Goal: Find specific page/section: Find specific page/section

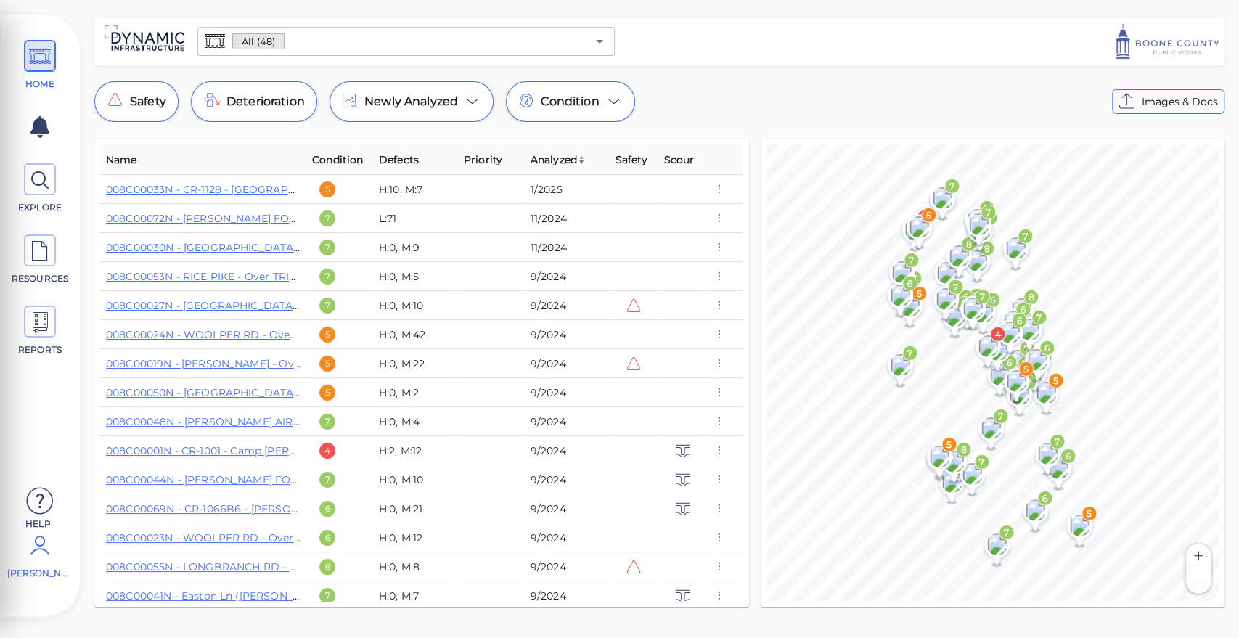
click at [47, 555] on icon at bounding box center [39, 545] width 29 height 44
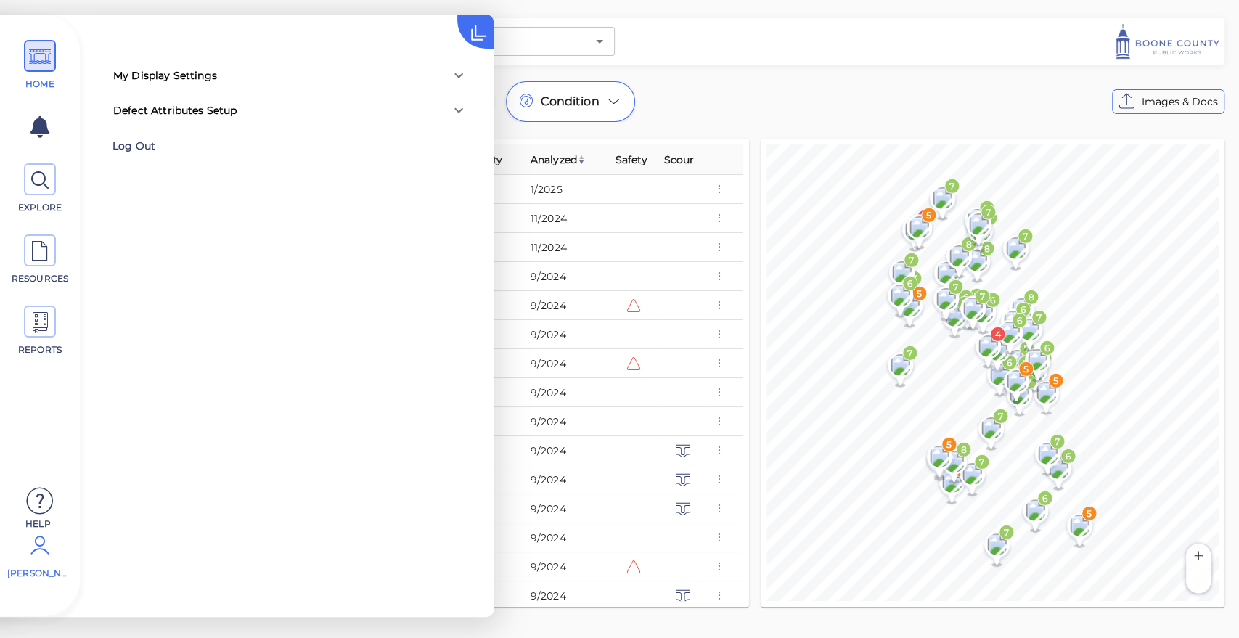
click at [176, 148] on div "Log Out" at bounding box center [207, 146] width 189 height 23
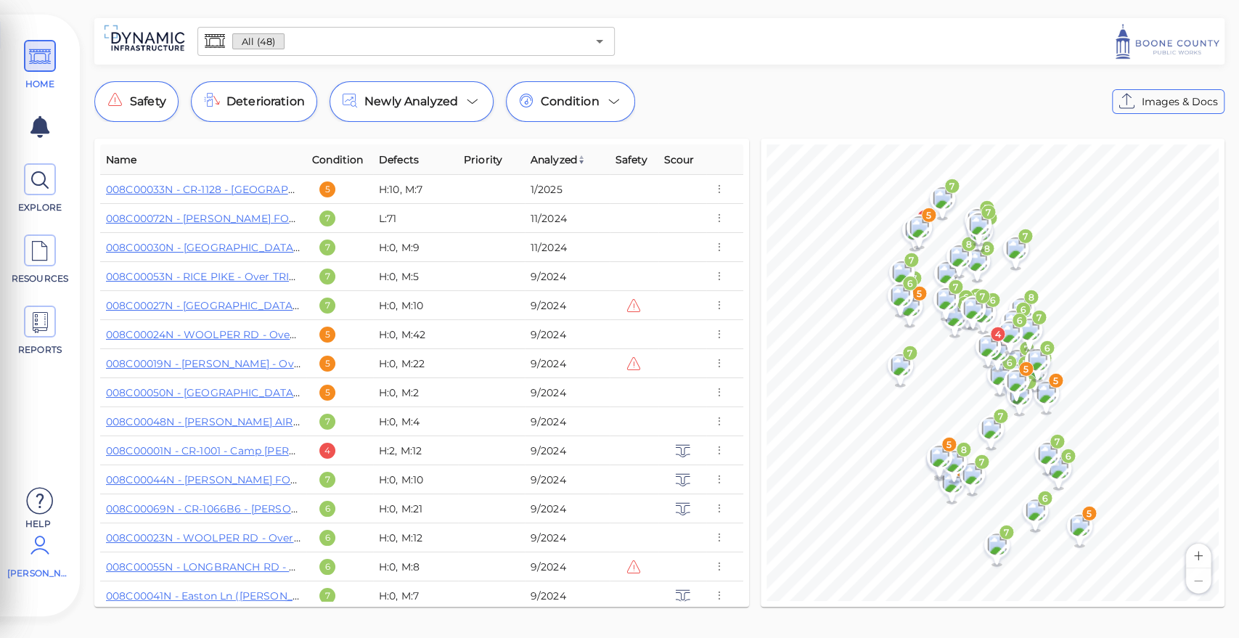
click at [41, 560] on icon at bounding box center [39, 545] width 29 height 44
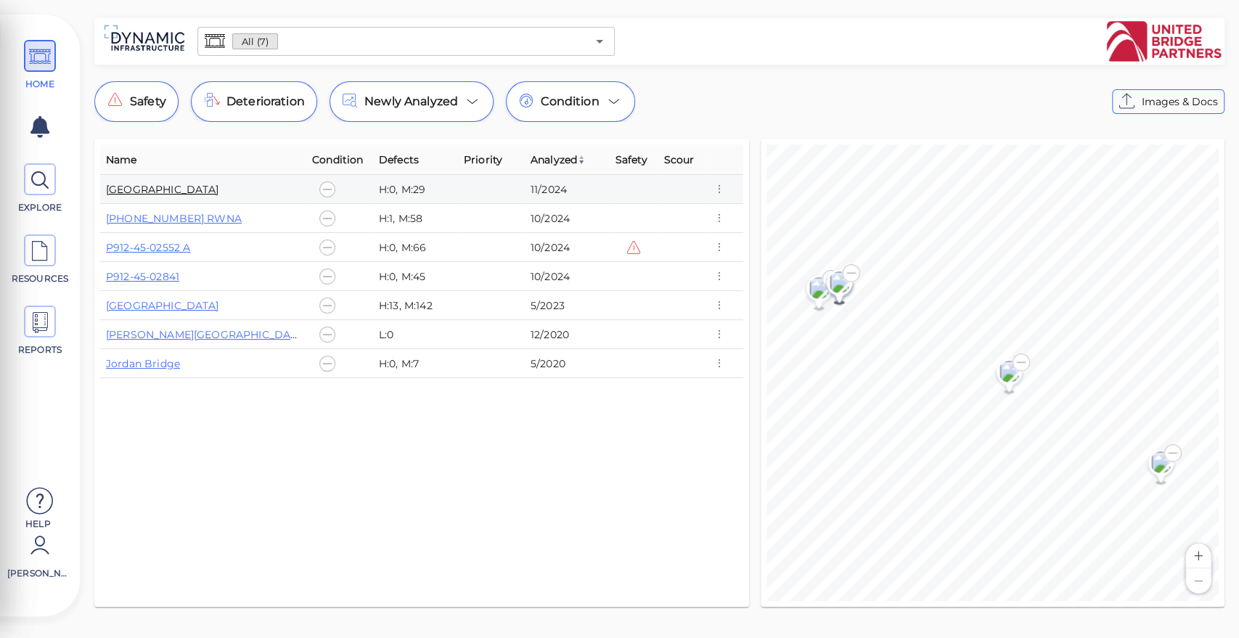
click at [183, 189] on link "[GEOGRAPHIC_DATA]" at bounding box center [162, 189] width 113 height 13
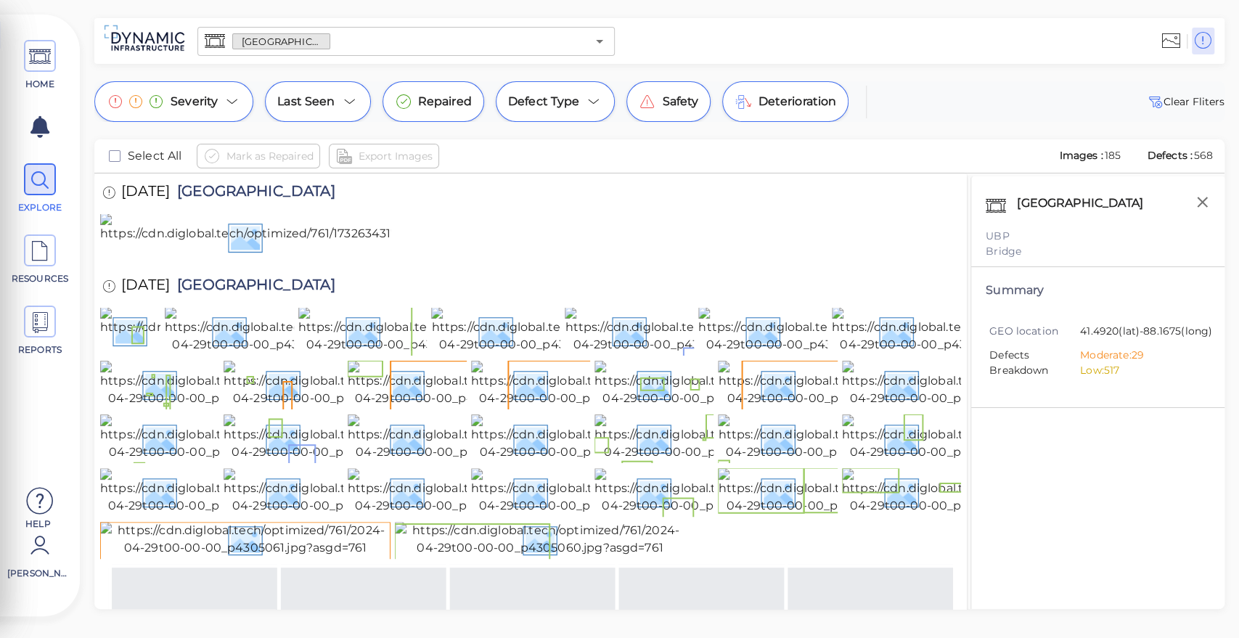
click at [335, 36] on input "text" at bounding box center [458, 41] width 256 height 20
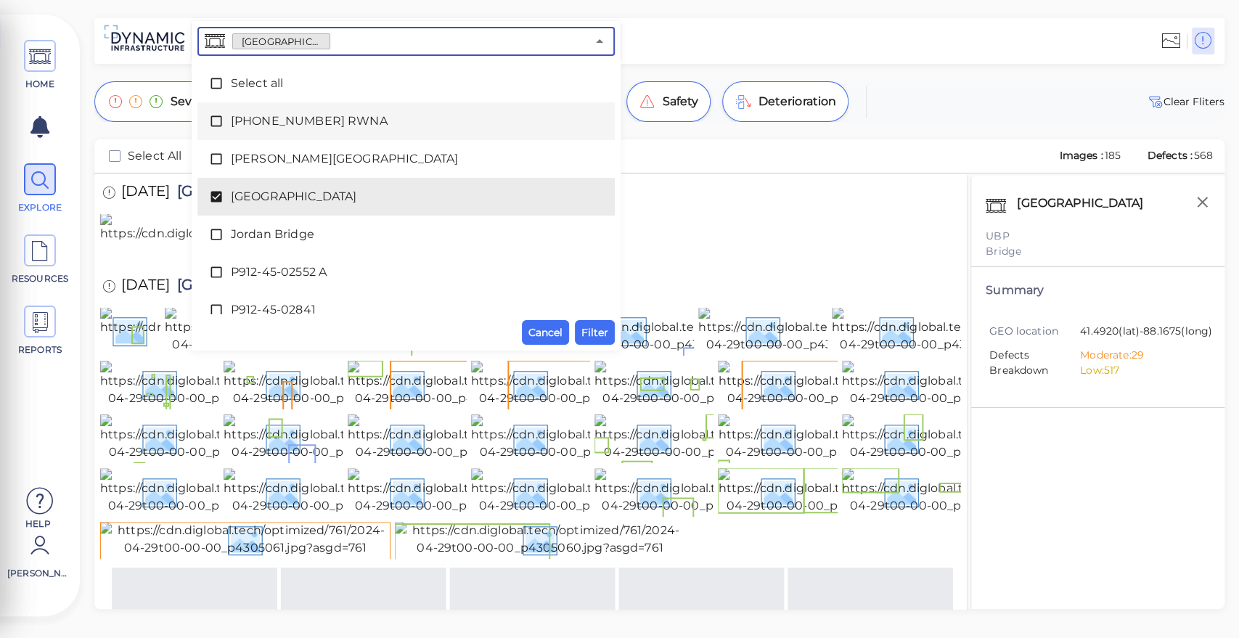
click at [219, 120] on icon at bounding box center [216, 121] width 15 height 15
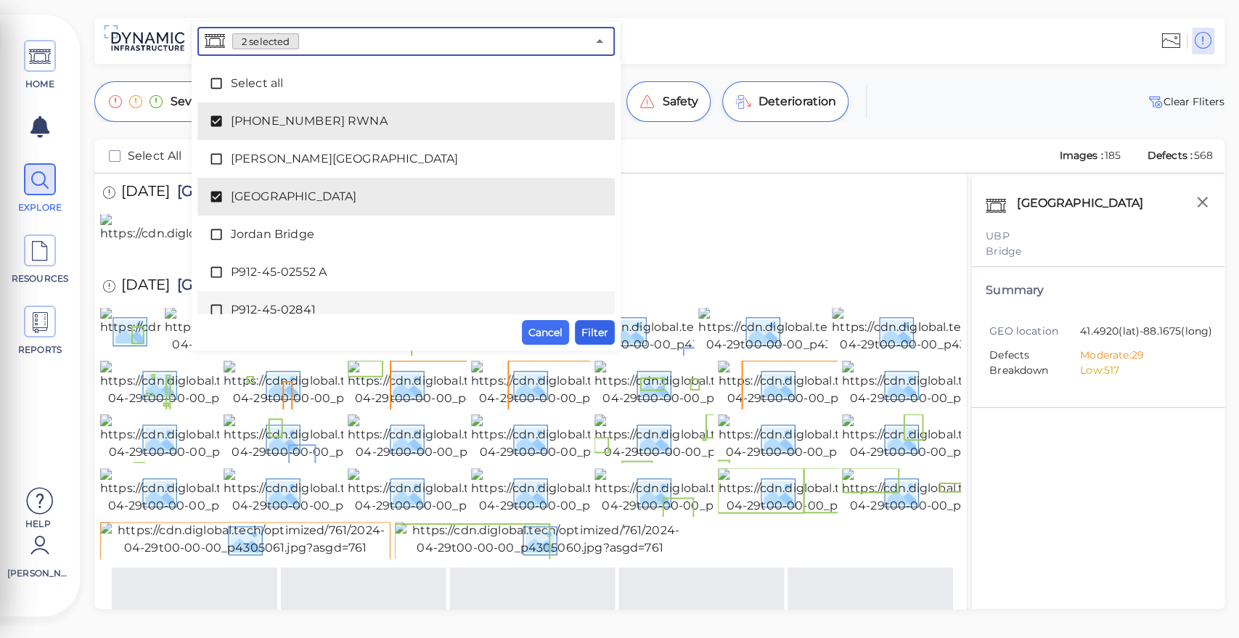
click at [597, 330] on span "Filter" at bounding box center [594, 332] width 27 height 17
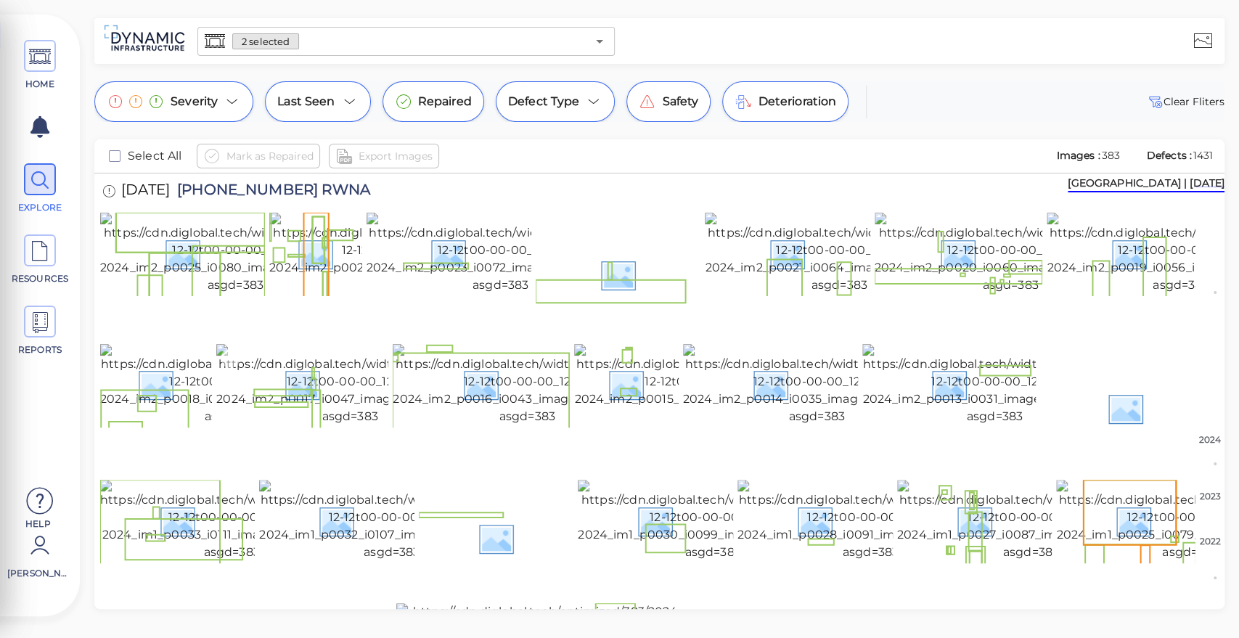
scroll to position [222, 0]
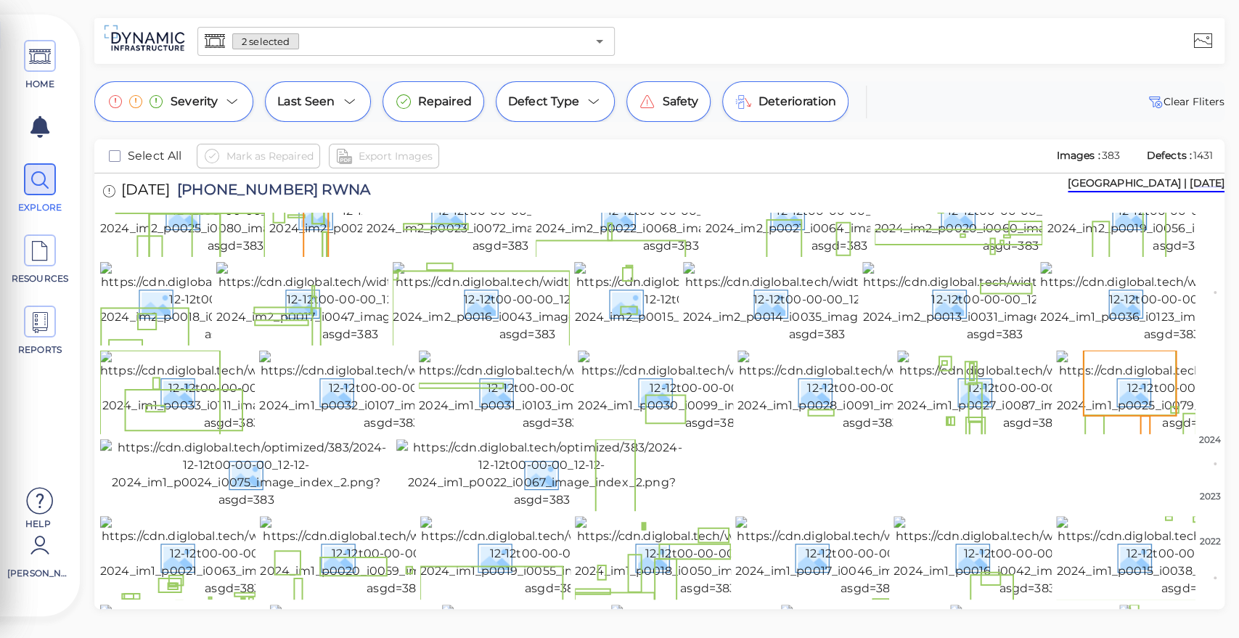
click at [338, 39] on input "text" at bounding box center [442, 41] width 287 height 20
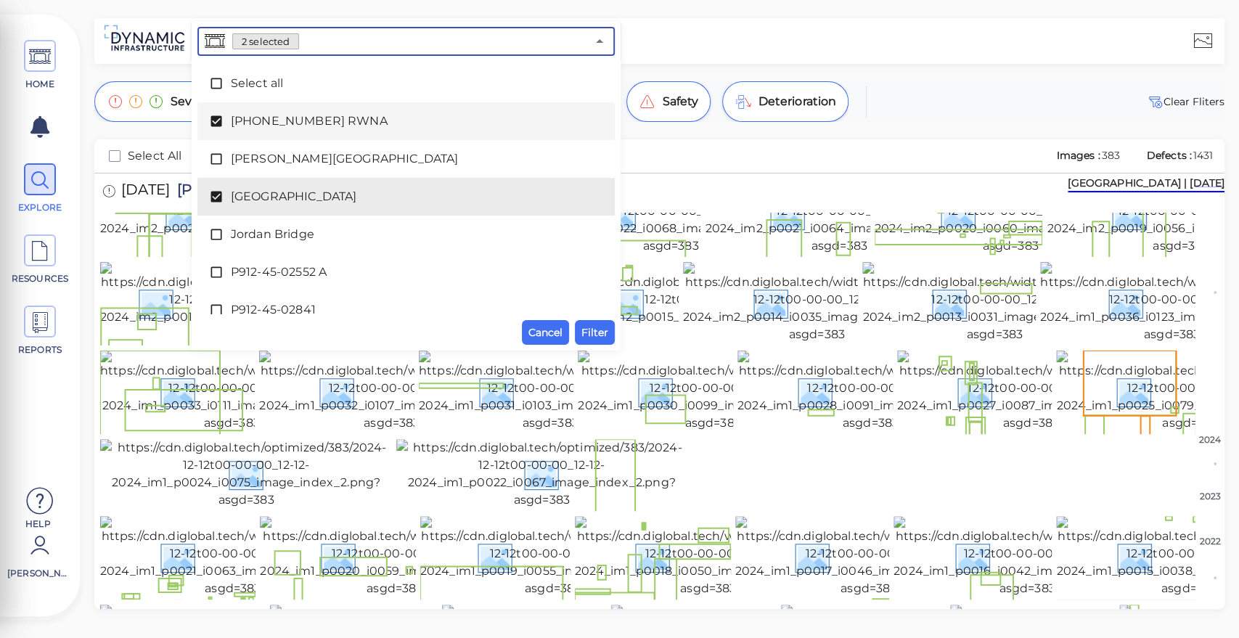
click at [213, 118] on icon at bounding box center [216, 121] width 11 height 11
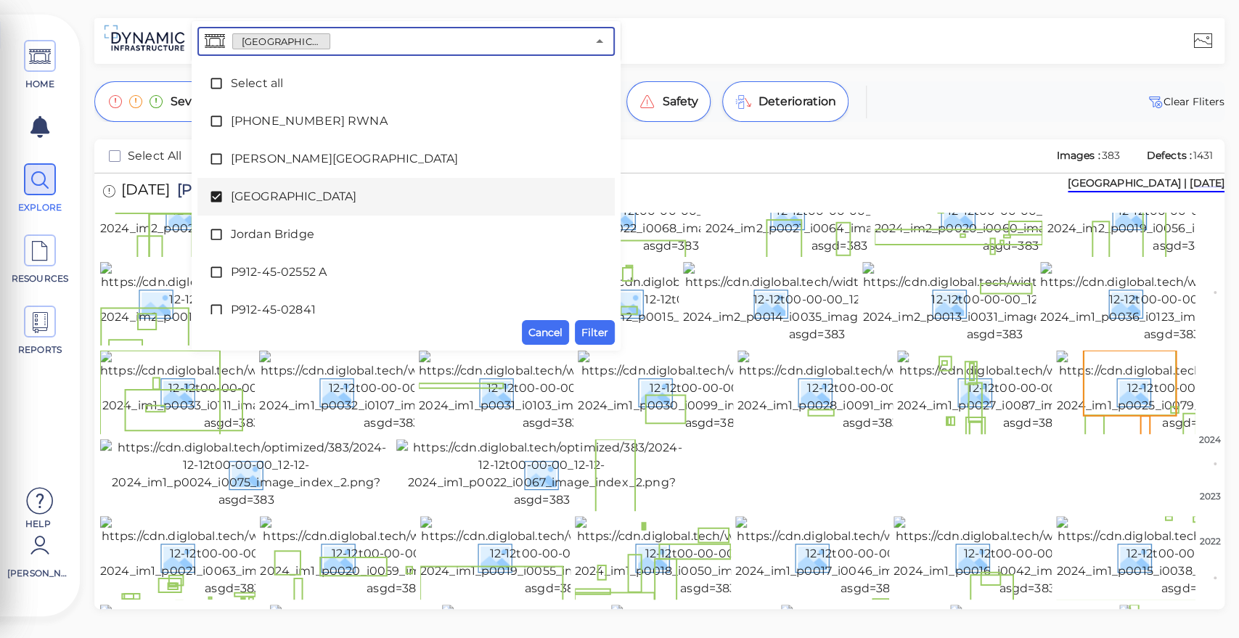
click at [216, 196] on icon at bounding box center [216, 197] width 11 height 11
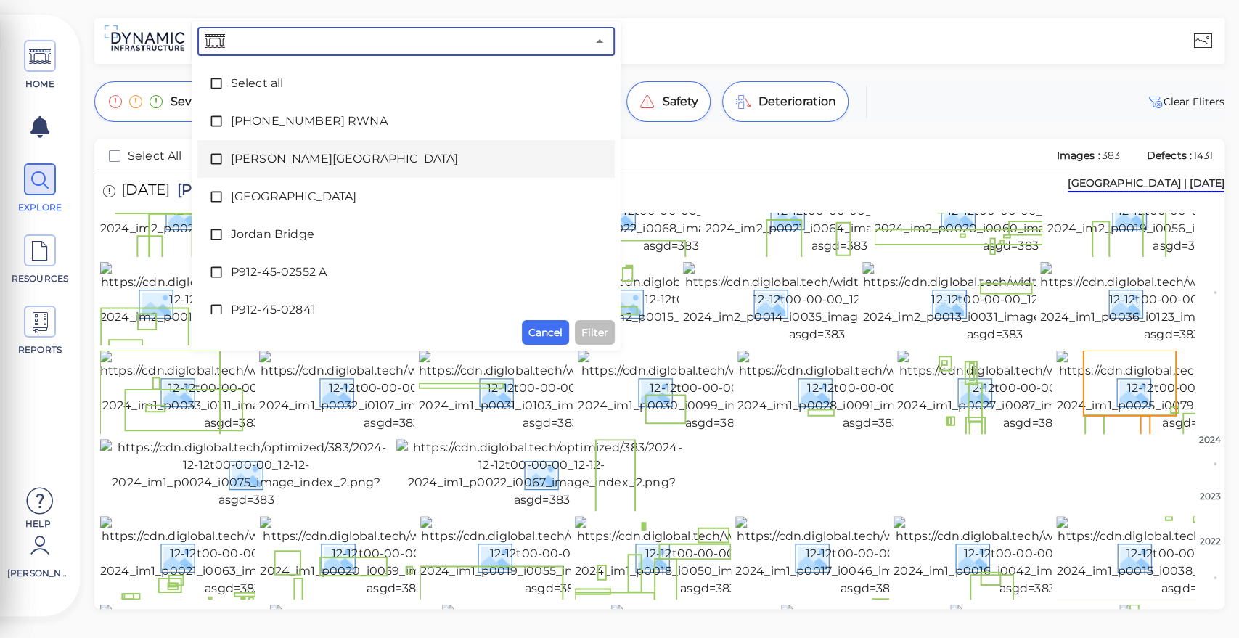
click at [216, 163] on icon at bounding box center [216, 159] width 15 height 15
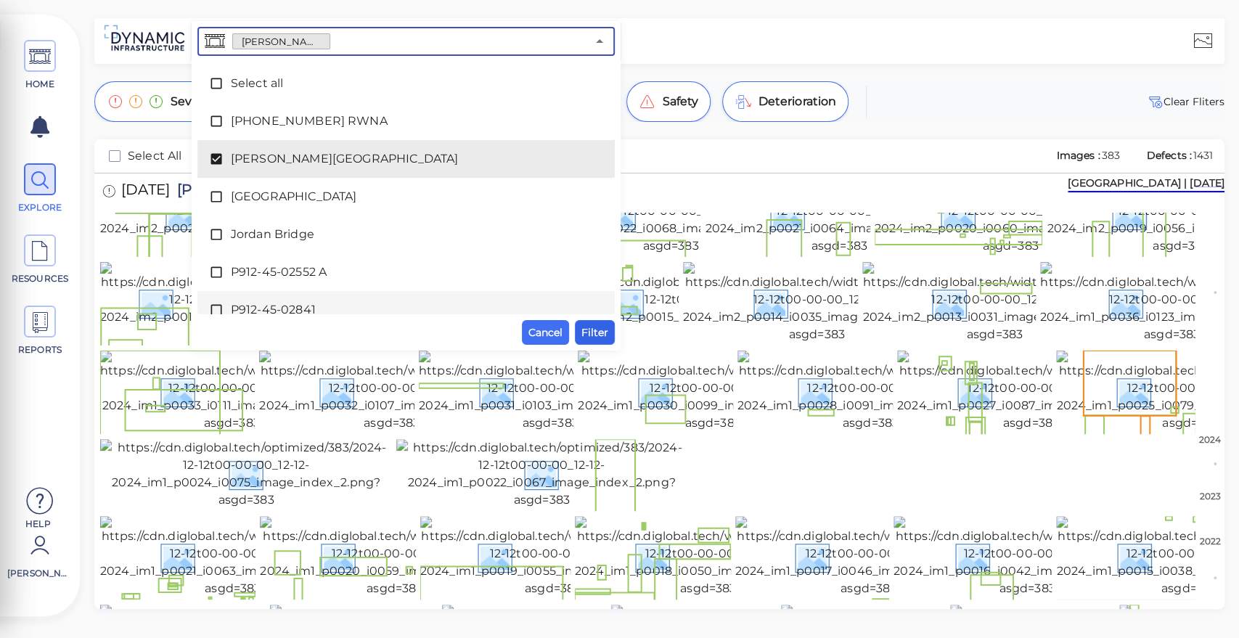
click at [588, 328] on span "Filter" at bounding box center [594, 332] width 27 height 17
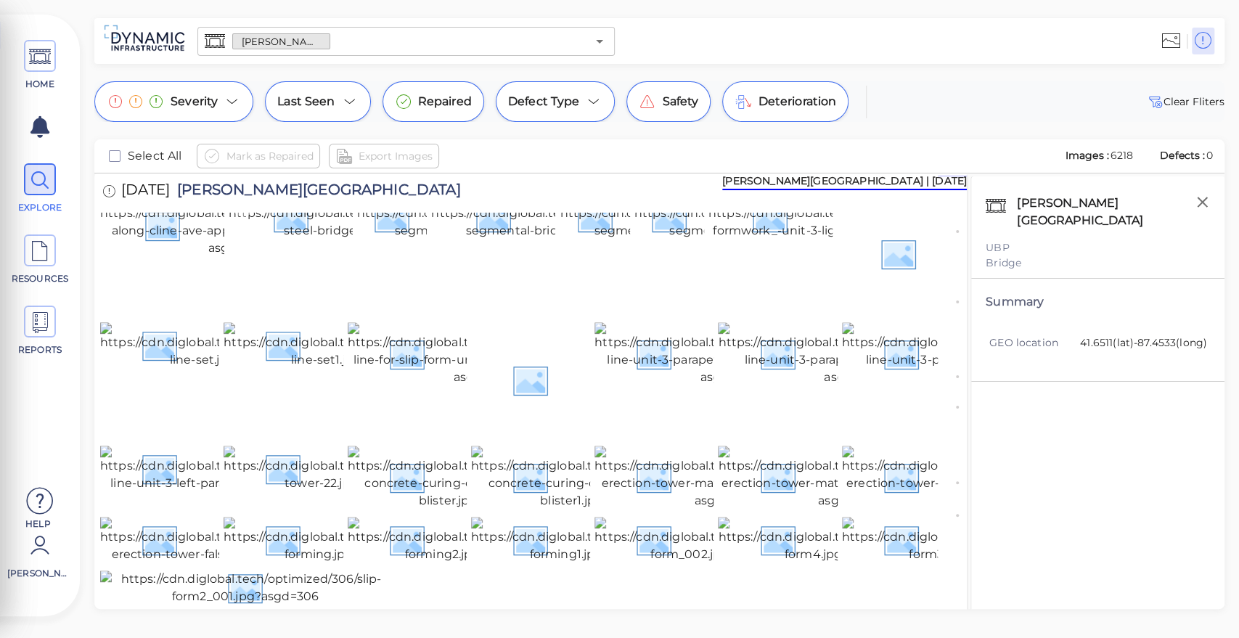
scroll to position [638, 0]
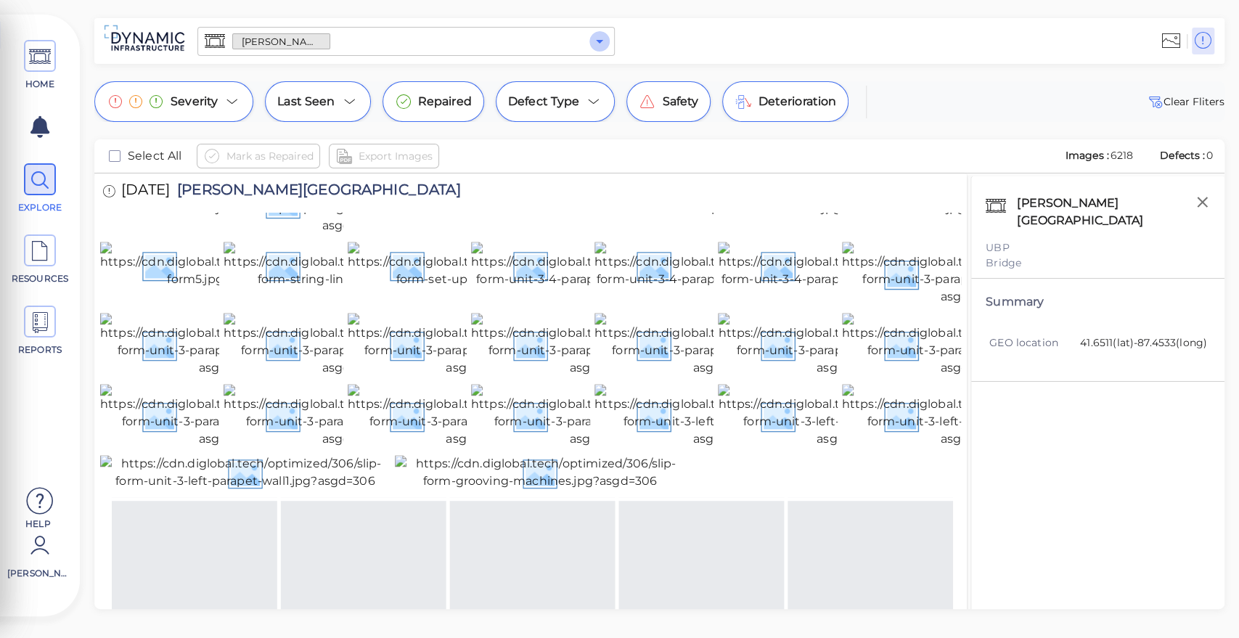
click at [605, 38] on icon "Open" at bounding box center [599, 41] width 17 height 17
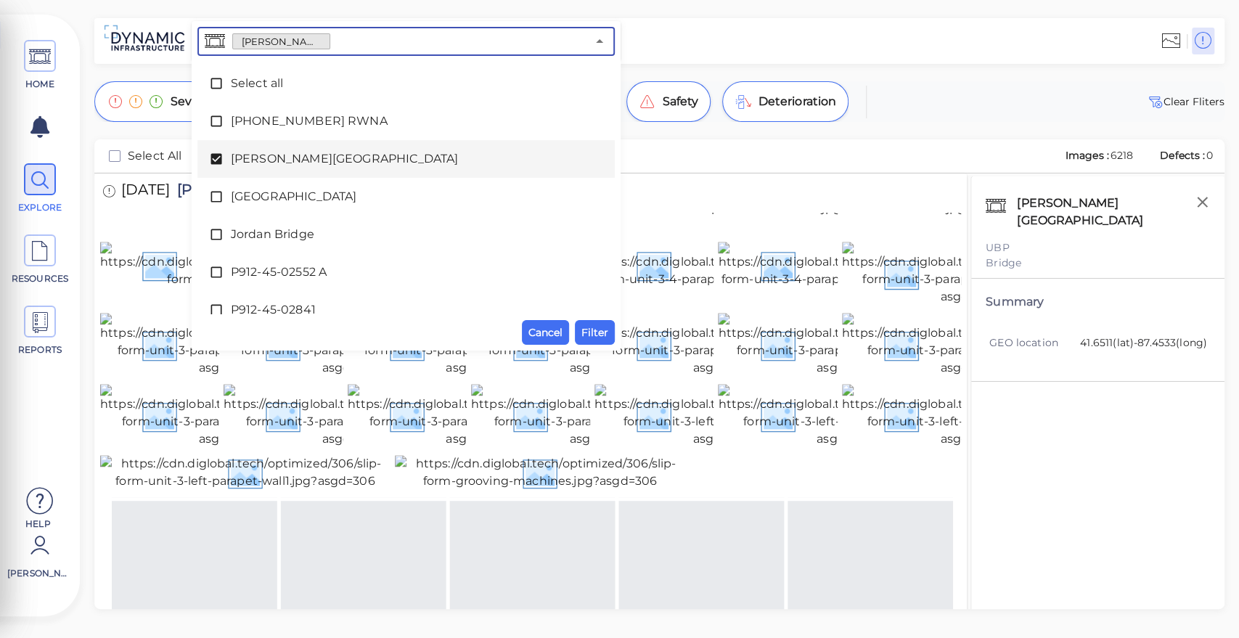
click at [219, 155] on icon at bounding box center [216, 159] width 15 height 15
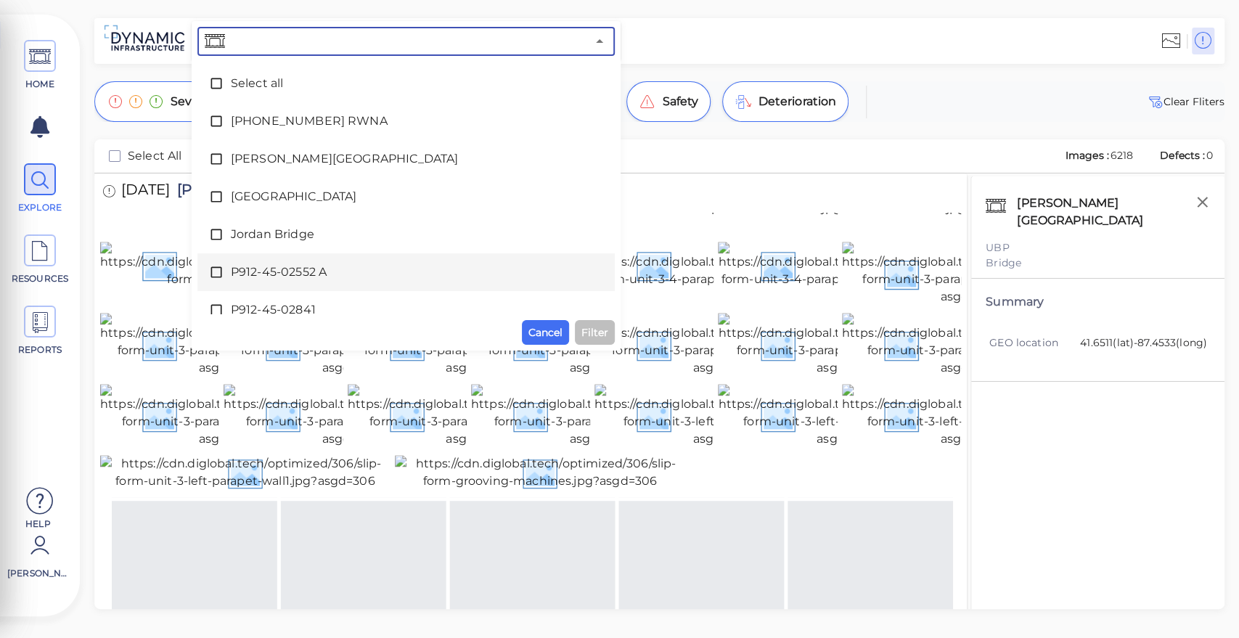
click at [219, 275] on icon at bounding box center [216, 272] width 15 height 15
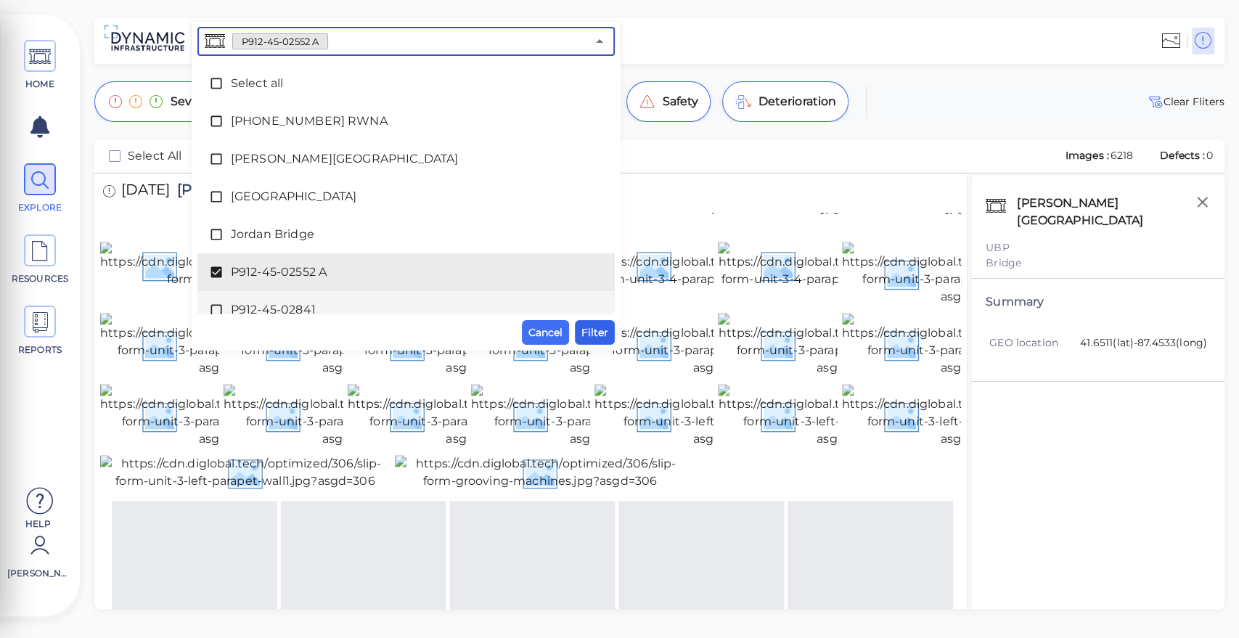
click at [593, 338] on span "Filter" at bounding box center [594, 332] width 27 height 17
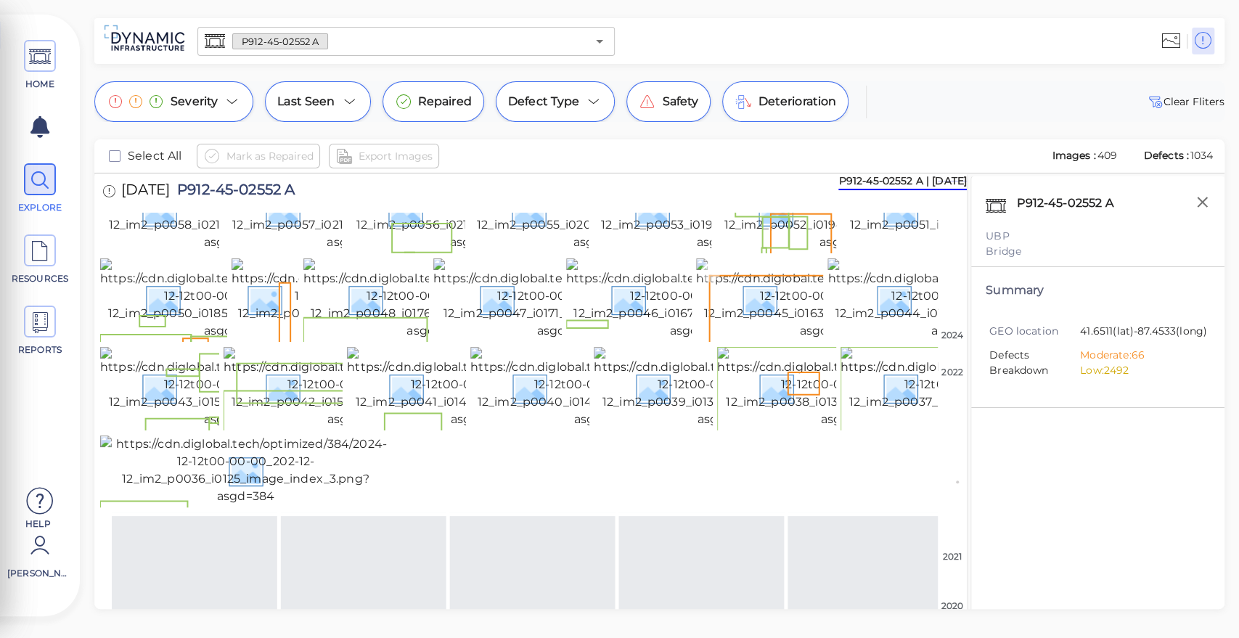
scroll to position [133, 0]
click at [598, 41] on icon "Open" at bounding box center [599, 42] width 7 height 4
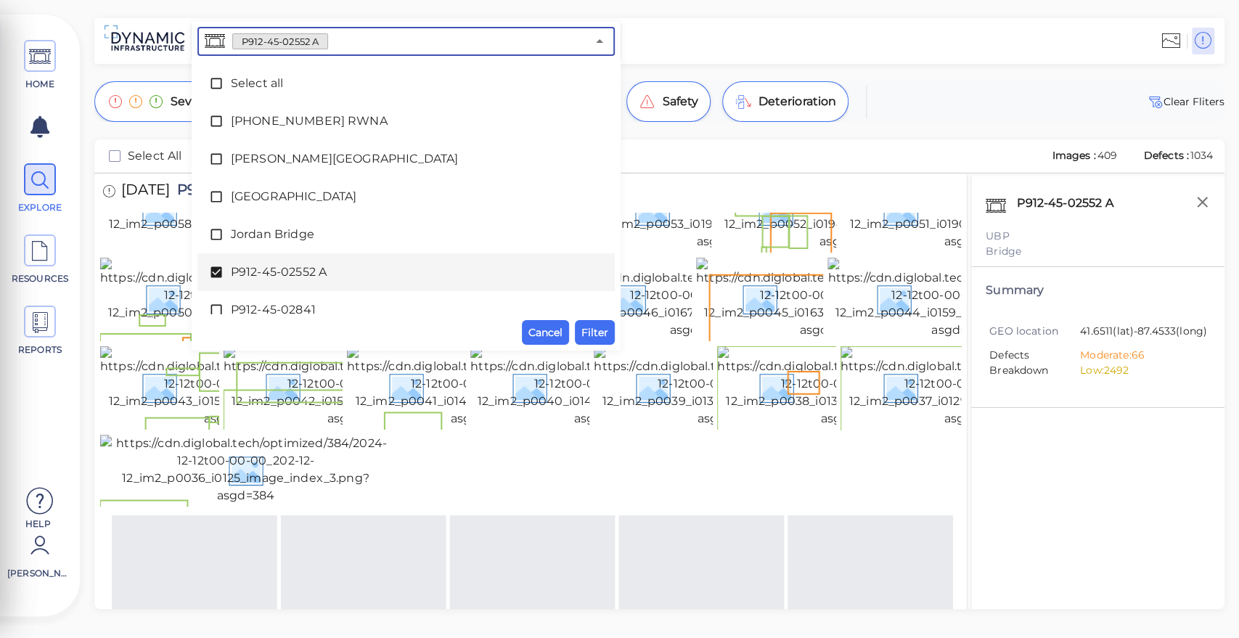
click at [211, 269] on icon at bounding box center [216, 272] width 11 height 11
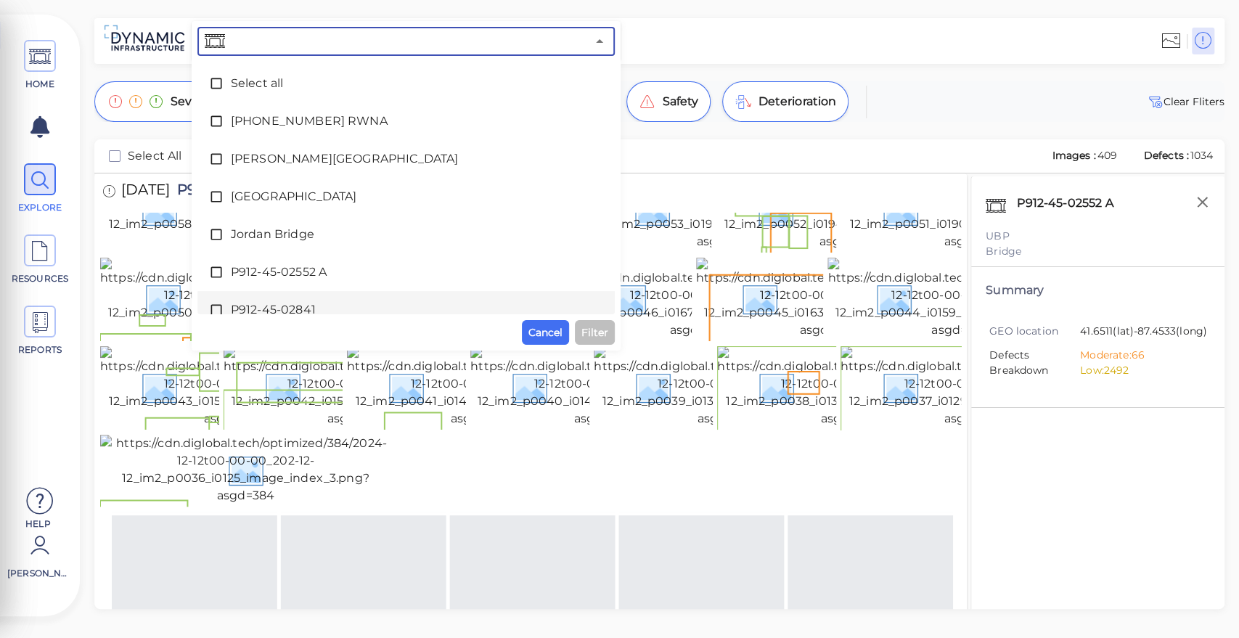
click at [219, 304] on icon at bounding box center [216, 310] width 15 height 15
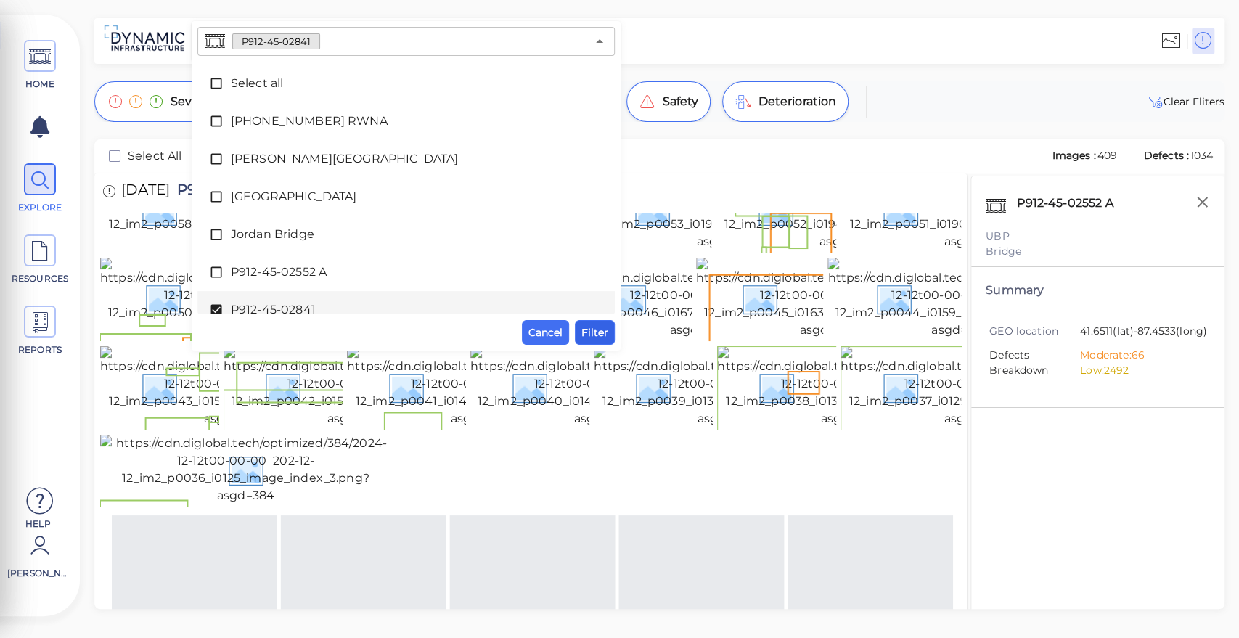
click at [595, 338] on span "Filter" at bounding box center [594, 332] width 27 height 17
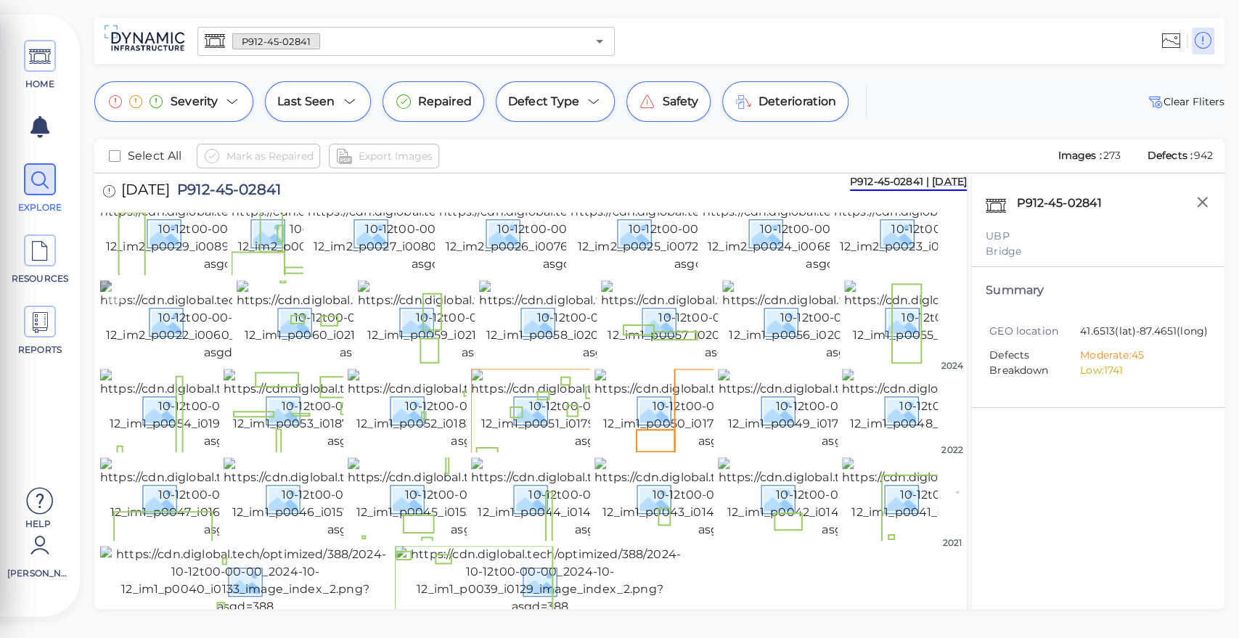
scroll to position [0, 0]
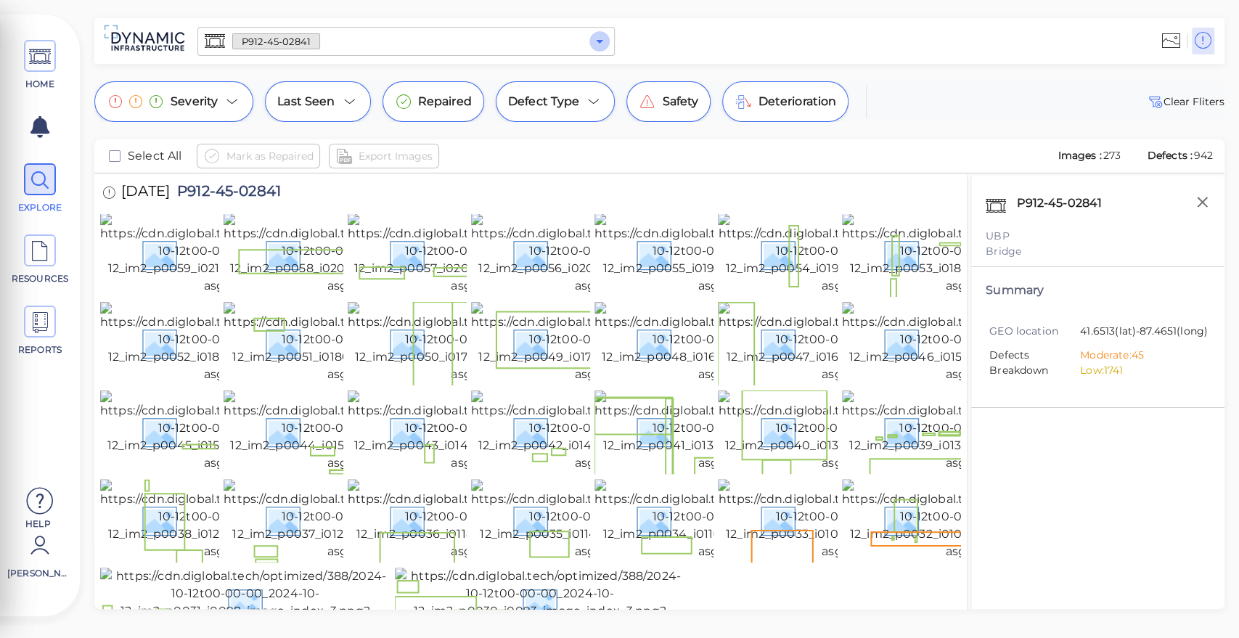
click at [608, 42] on button "Open" at bounding box center [599, 41] width 20 height 20
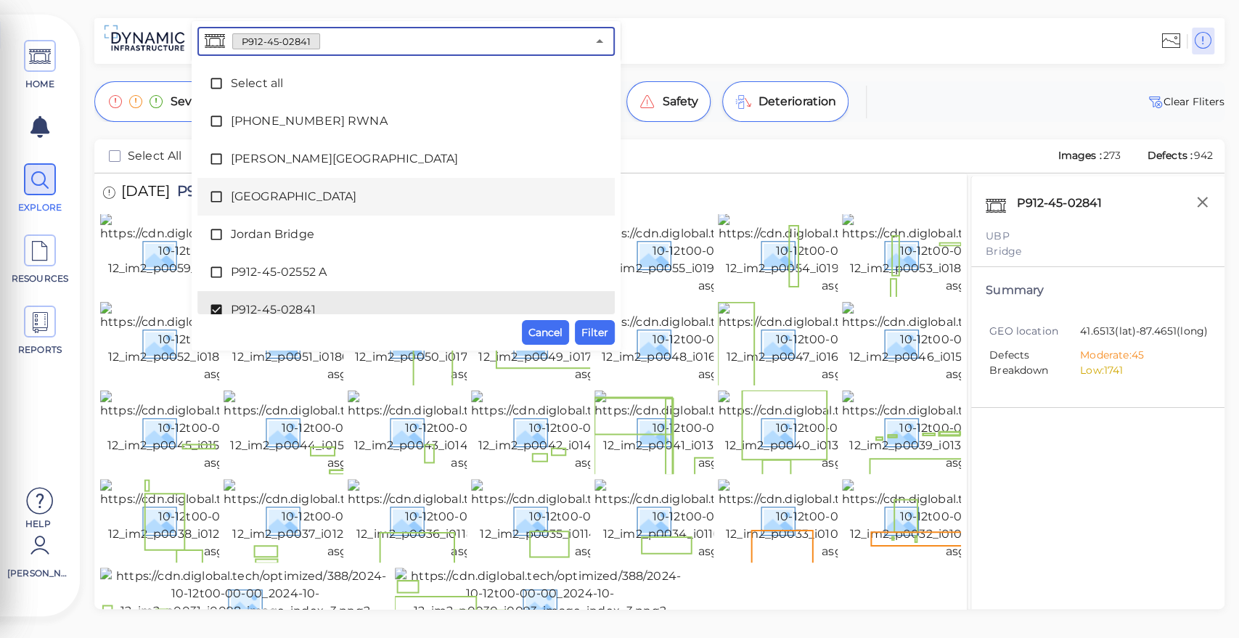
scroll to position [58, 0]
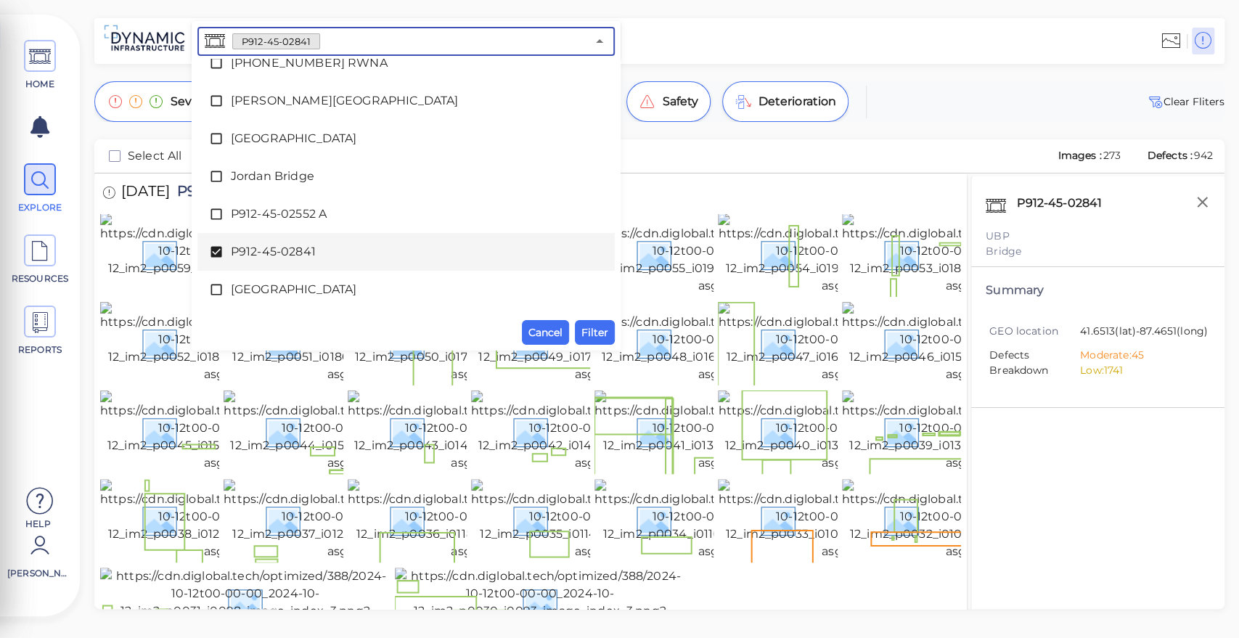
click at [216, 248] on icon at bounding box center [216, 252] width 11 height 11
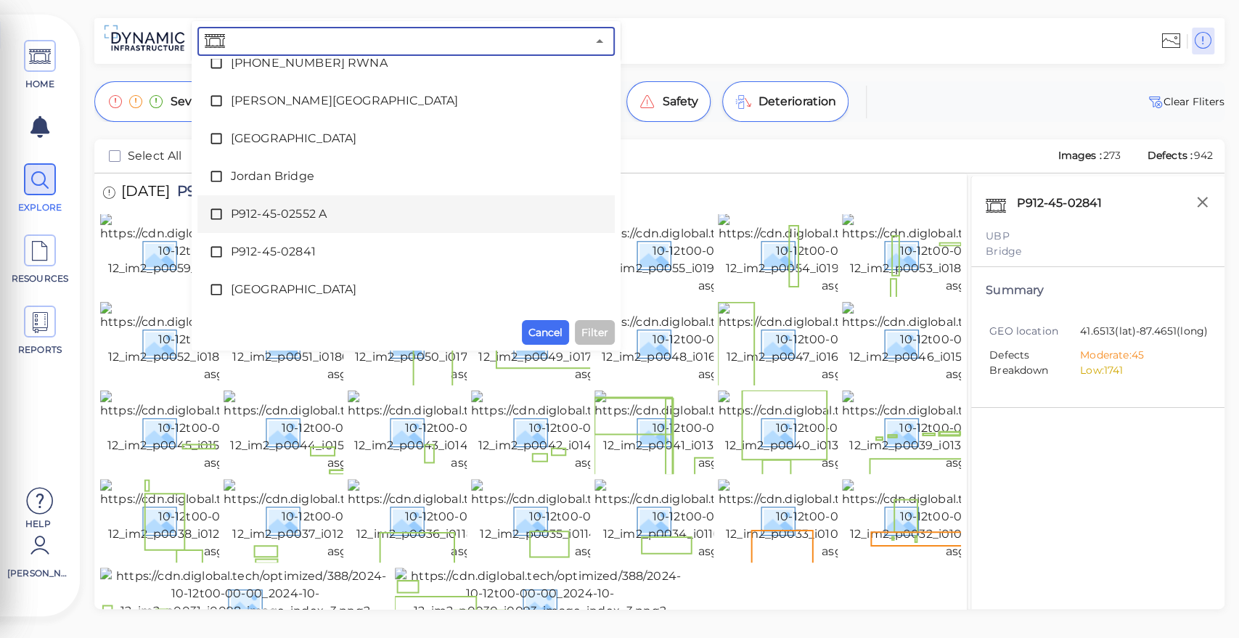
click at [218, 218] on icon at bounding box center [216, 214] width 15 height 15
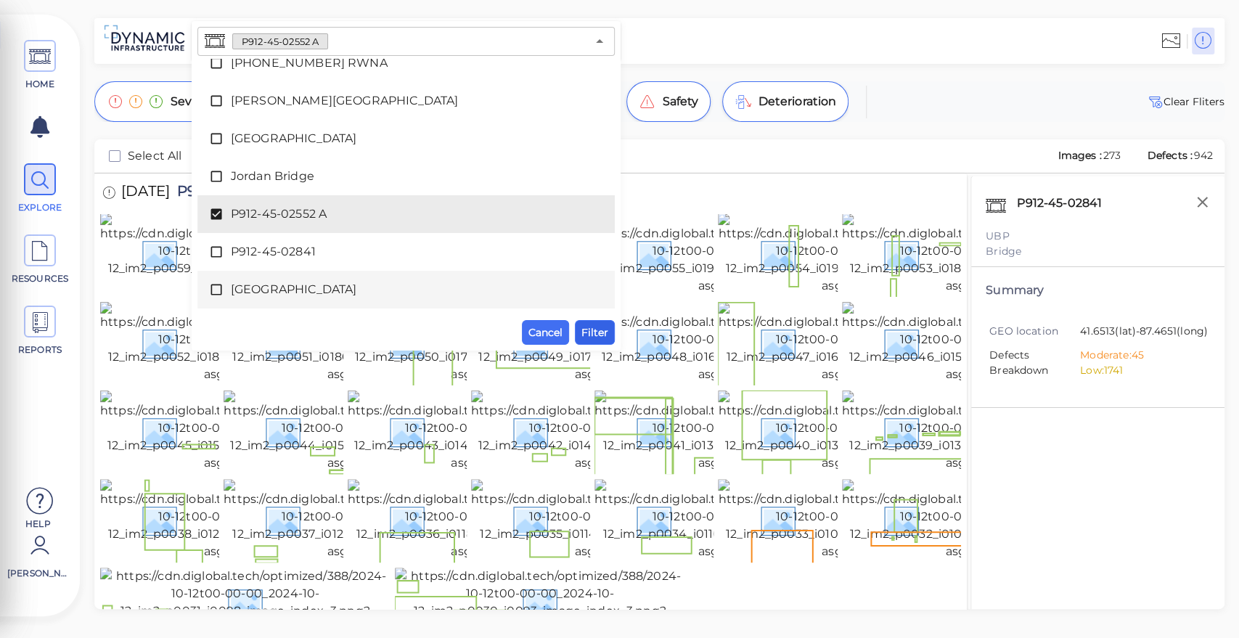
click at [585, 330] on span "Filter" at bounding box center [594, 332] width 27 height 17
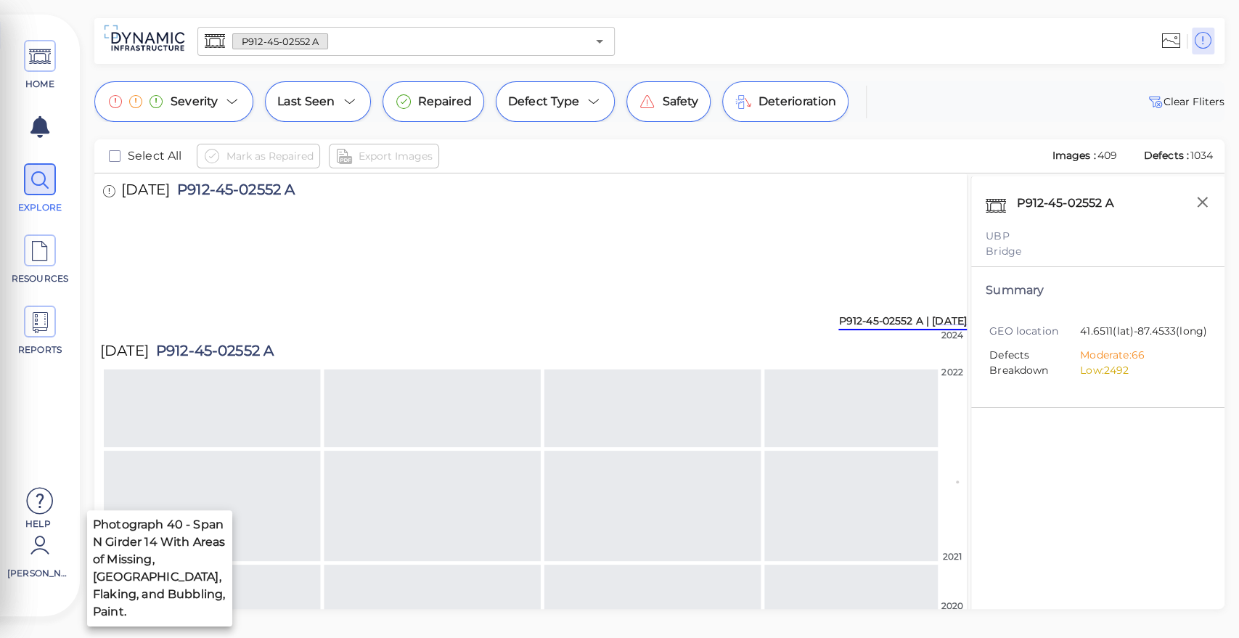
scroll to position [2873, 0]
